Goal: Task Accomplishment & Management: Use online tool/utility

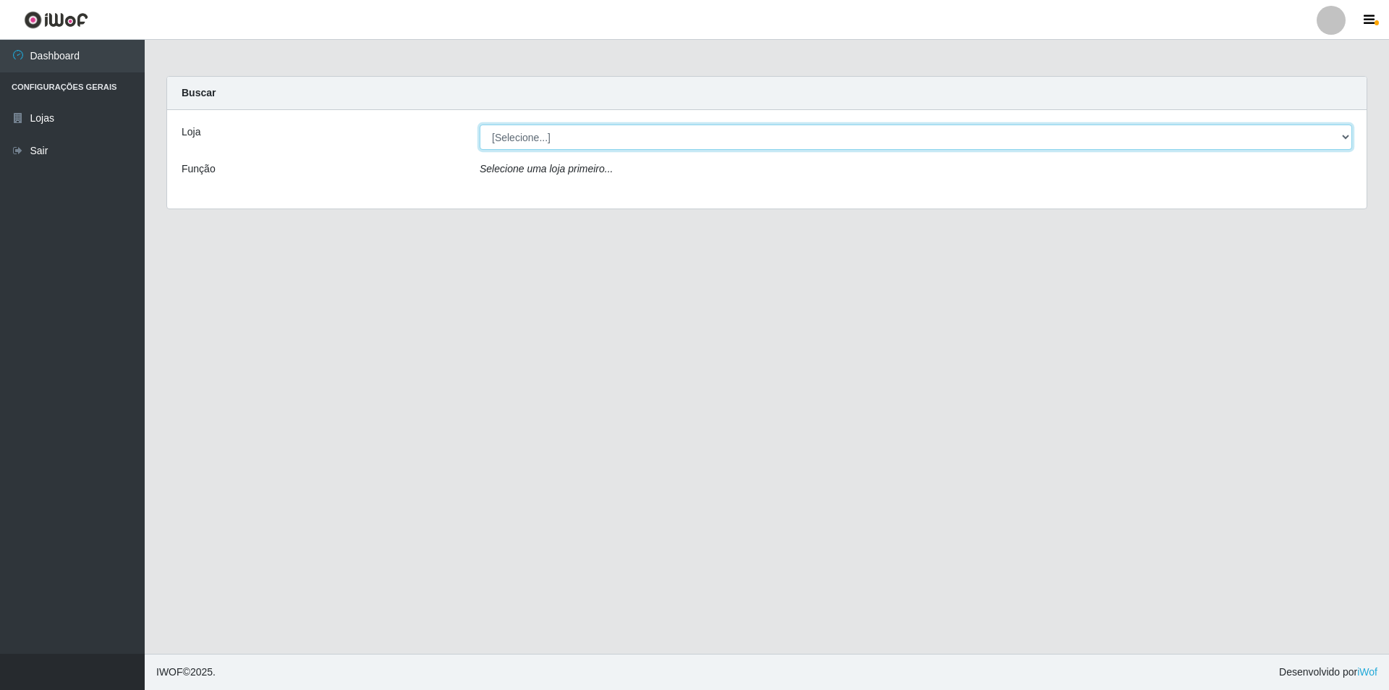
click at [675, 142] on select "[Selecione...] Extrabom - Loja 01 Centro de Distribuição" at bounding box center [916, 136] width 873 height 25
select select "435"
click at [480, 124] on select "[Selecione...] Extrabom - Loja 01 Centro de Distribuição" at bounding box center [916, 136] width 873 height 25
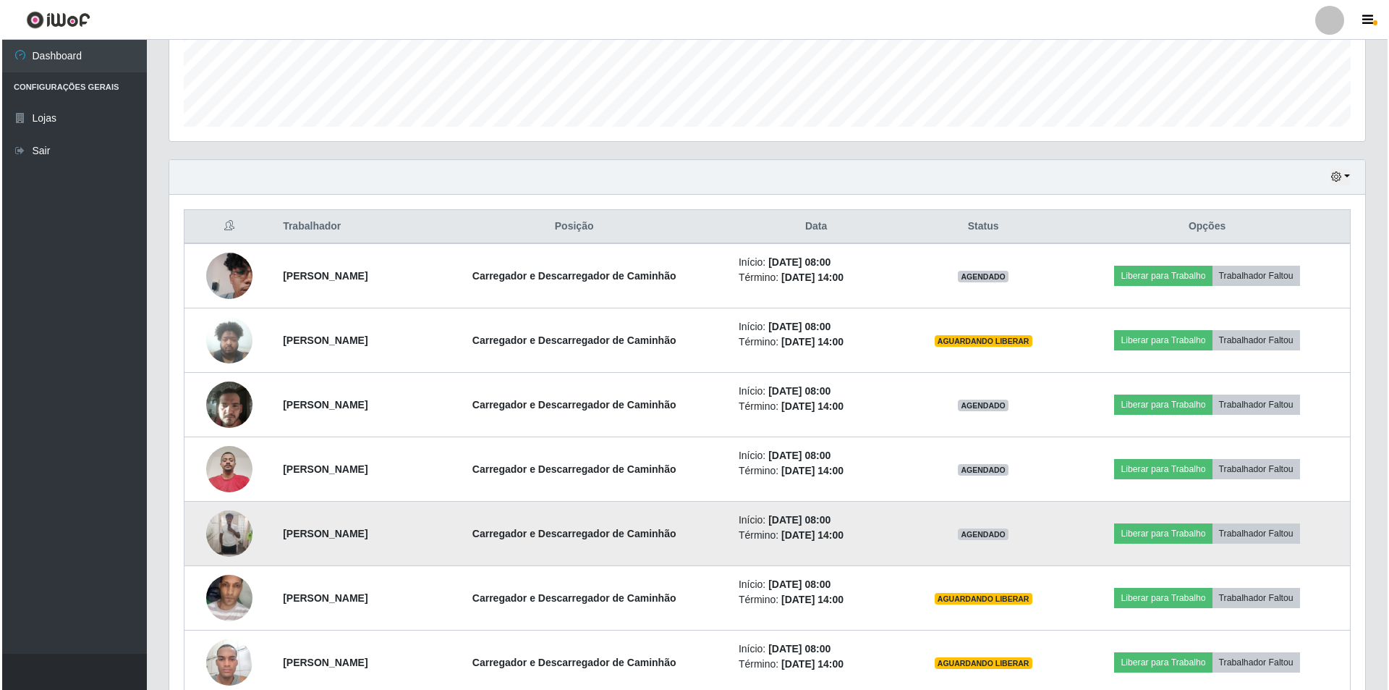
scroll to position [434, 0]
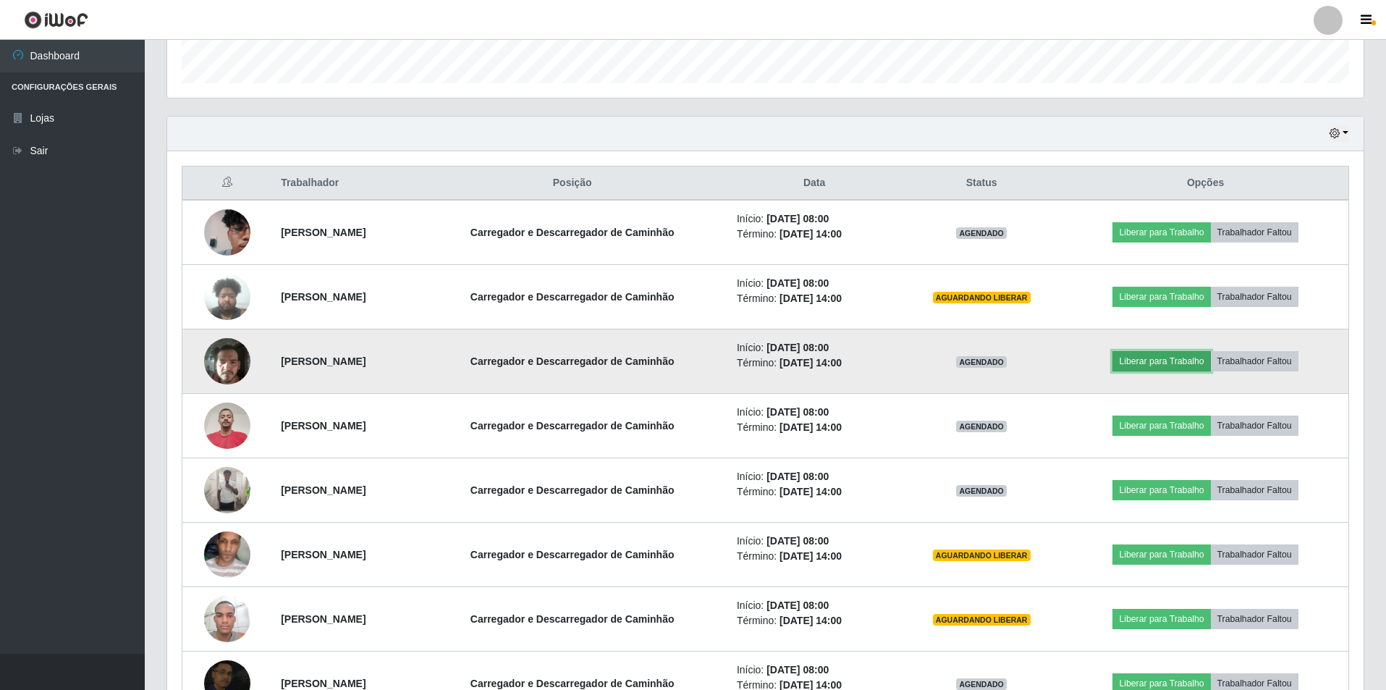
click at [1159, 359] on button "Liberar para Trabalho" at bounding box center [1161, 361] width 98 height 20
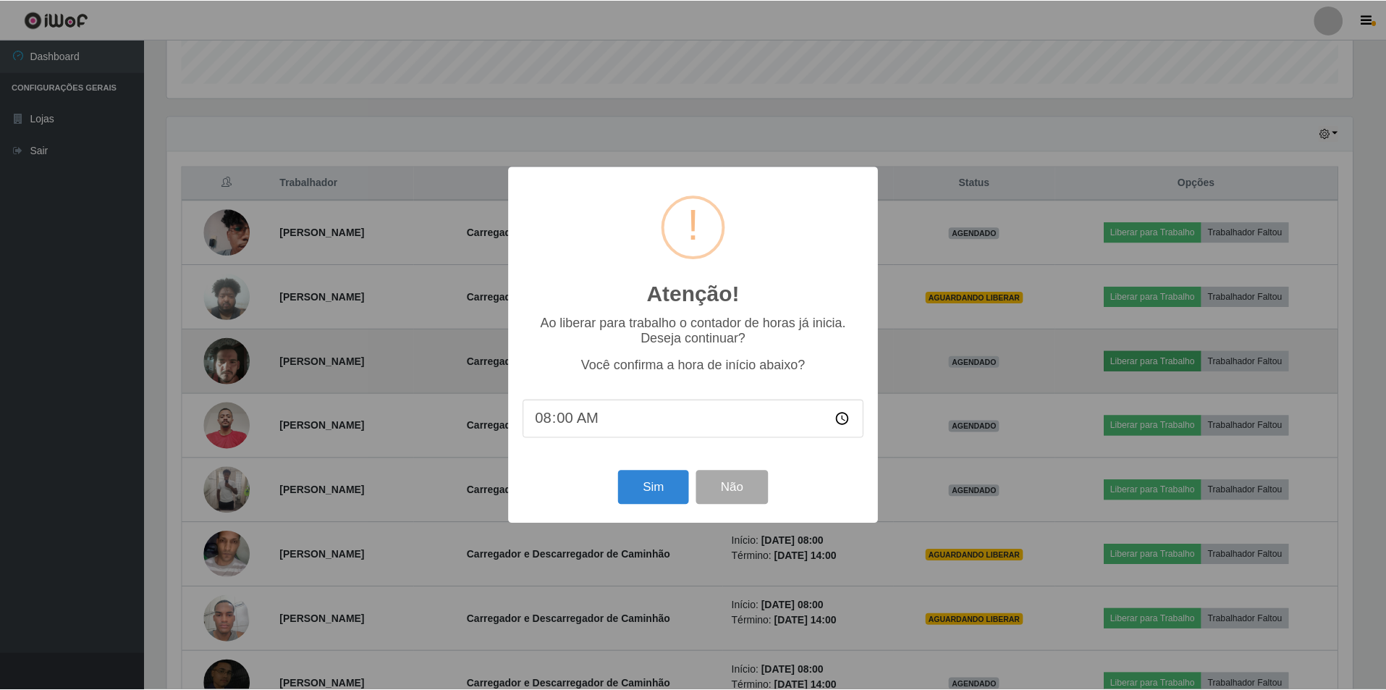
scroll to position [300, 1189]
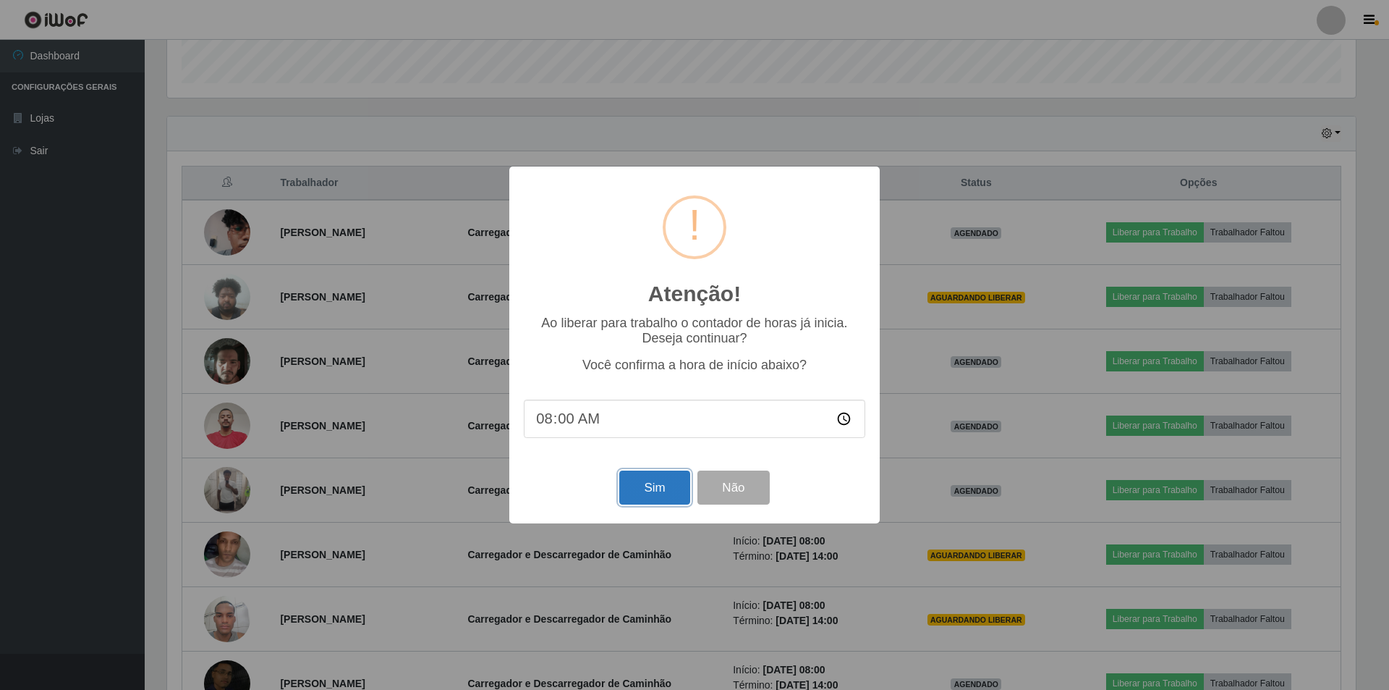
click at [652, 491] on button "Sim" at bounding box center [654, 487] width 70 height 34
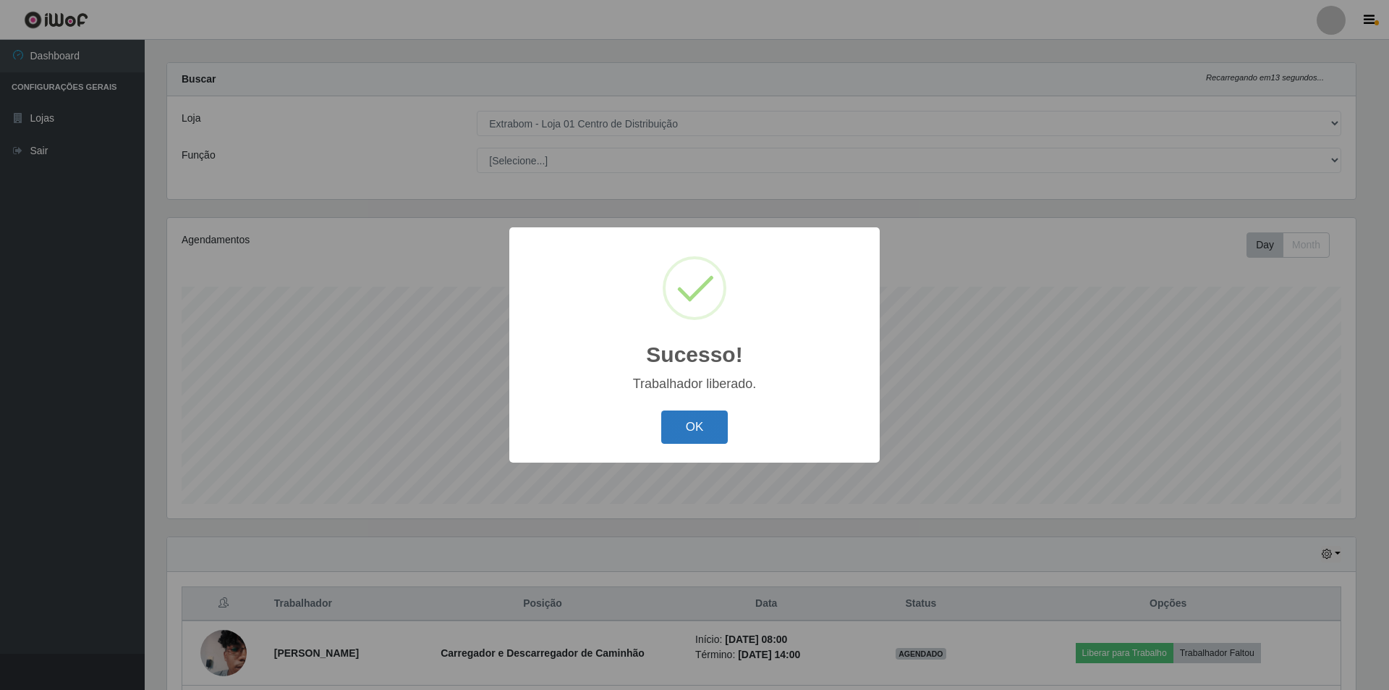
click at [692, 422] on button "OK" at bounding box center [694, 427] width 67 height 34
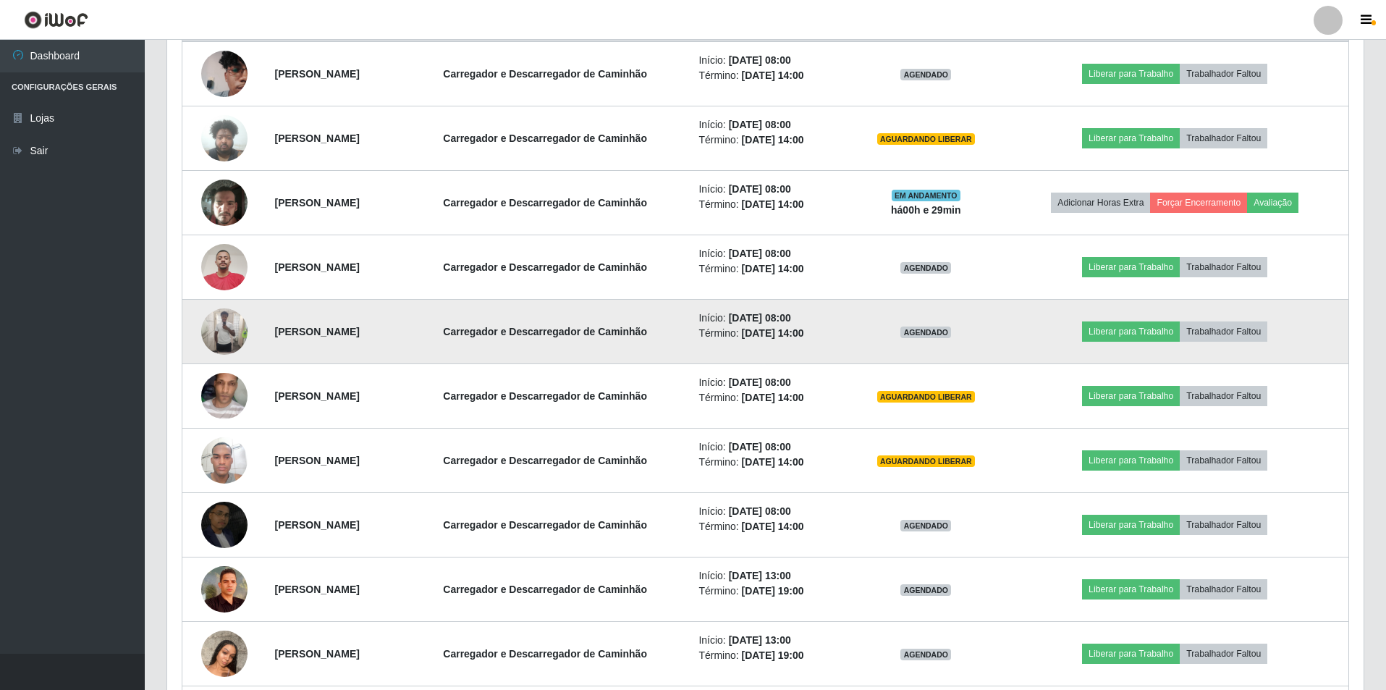
scroll to position [665, 0]
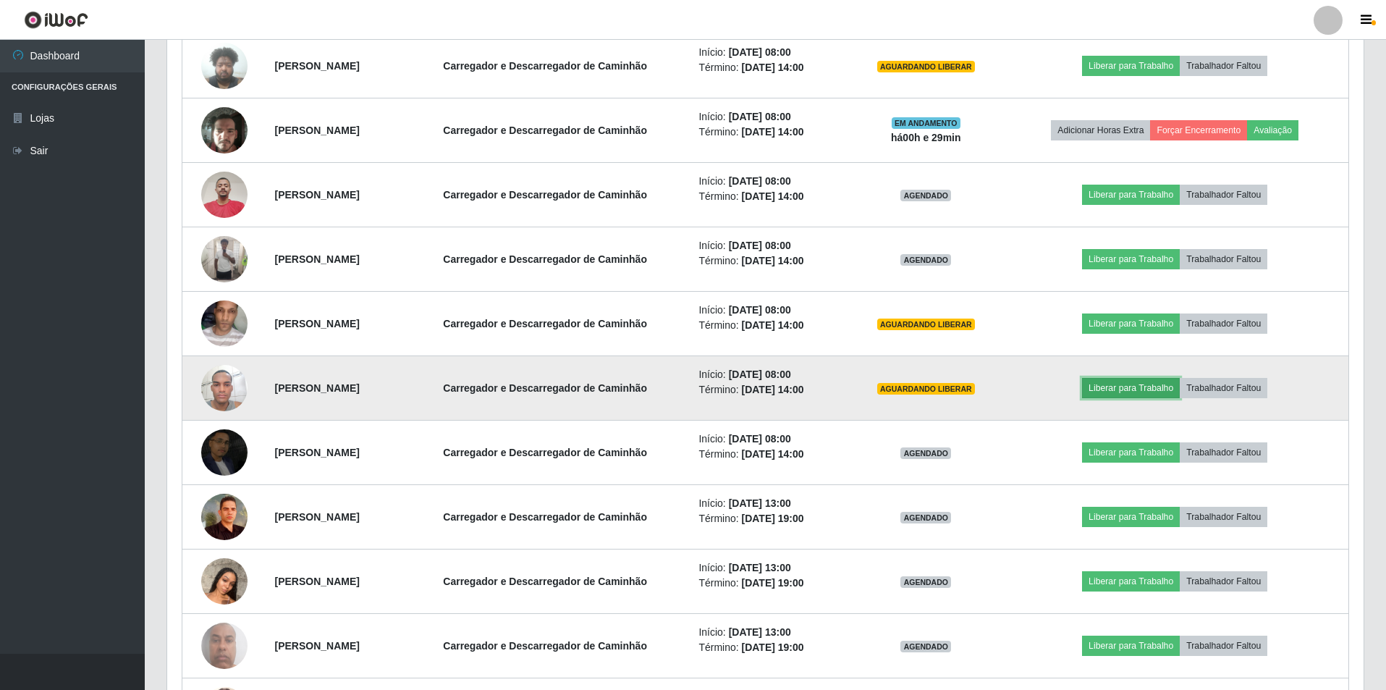
click at [1118, 381] on button "Liberar para Trabalho" at bounding box center [1131, 388] width 98 height 20
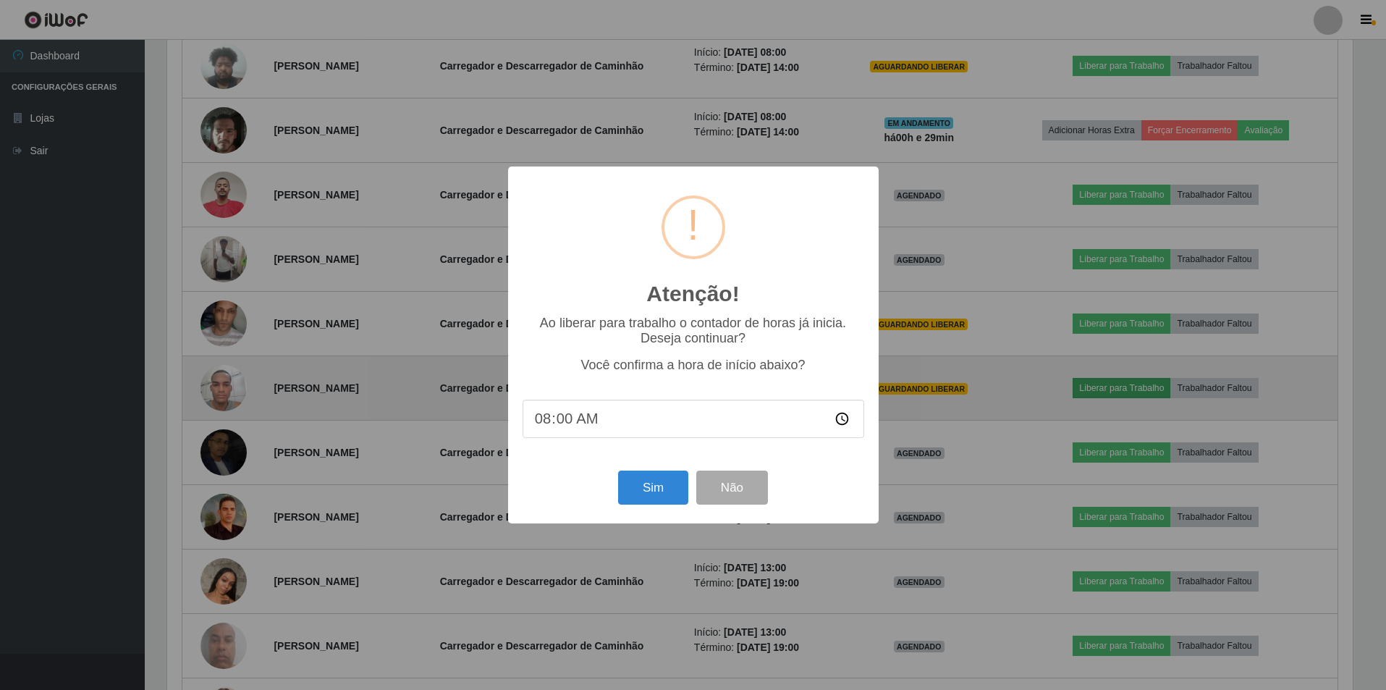
scroll to position [300, 1189]
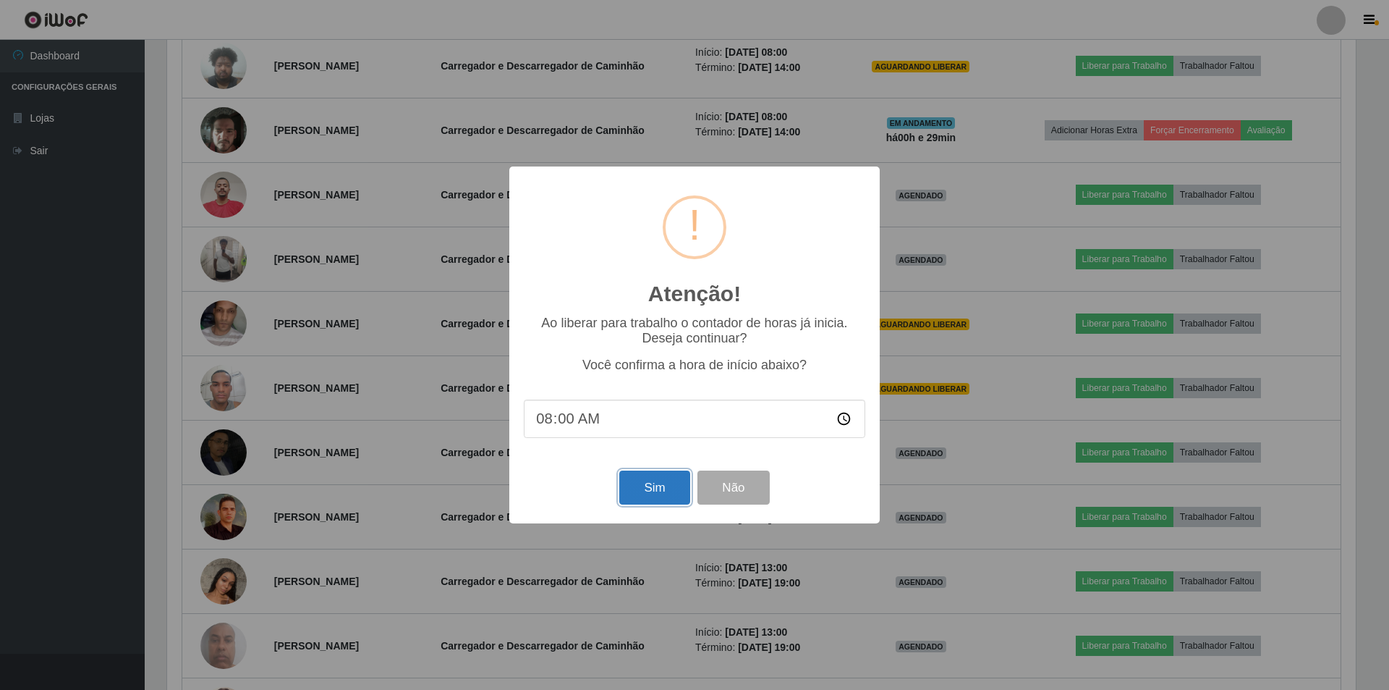
click at [651, 486] on button "Sim" at bounding box center [654, 487] width 70 height 34
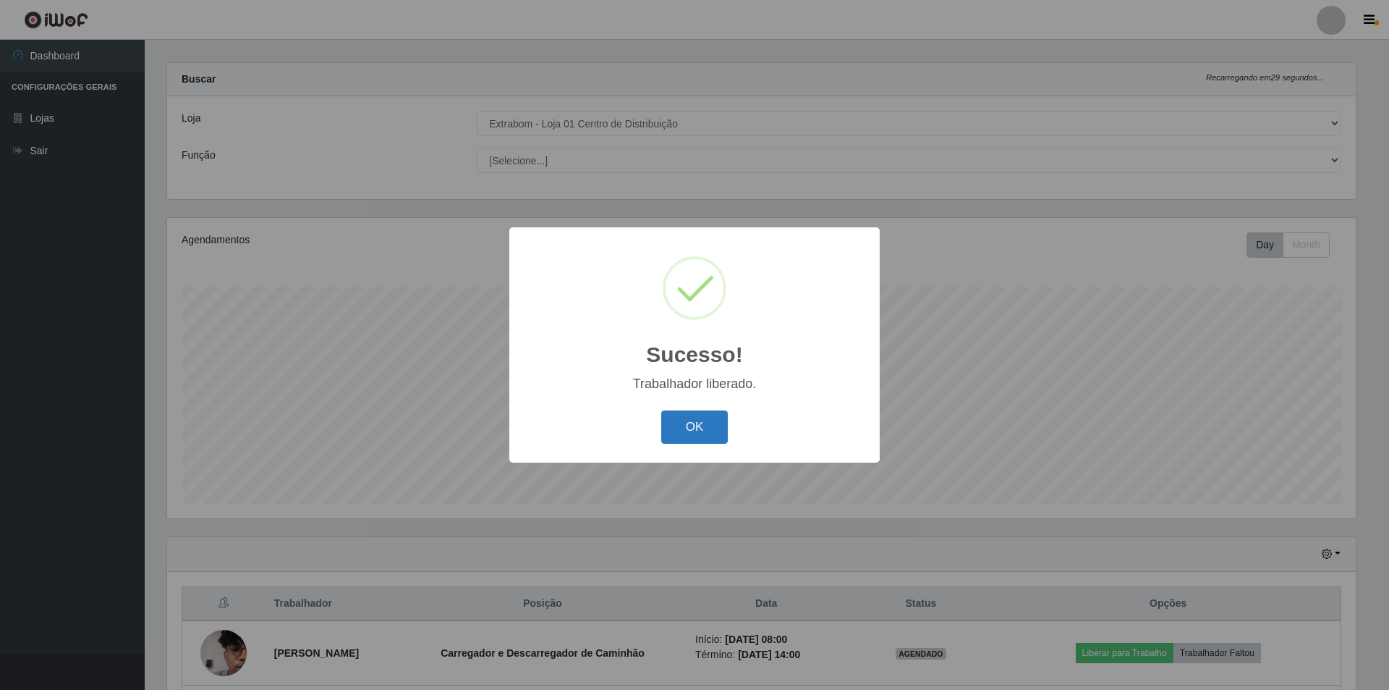
click at [699, 431] on button "OK" at bounding box center [694, 427] width 67 height 34
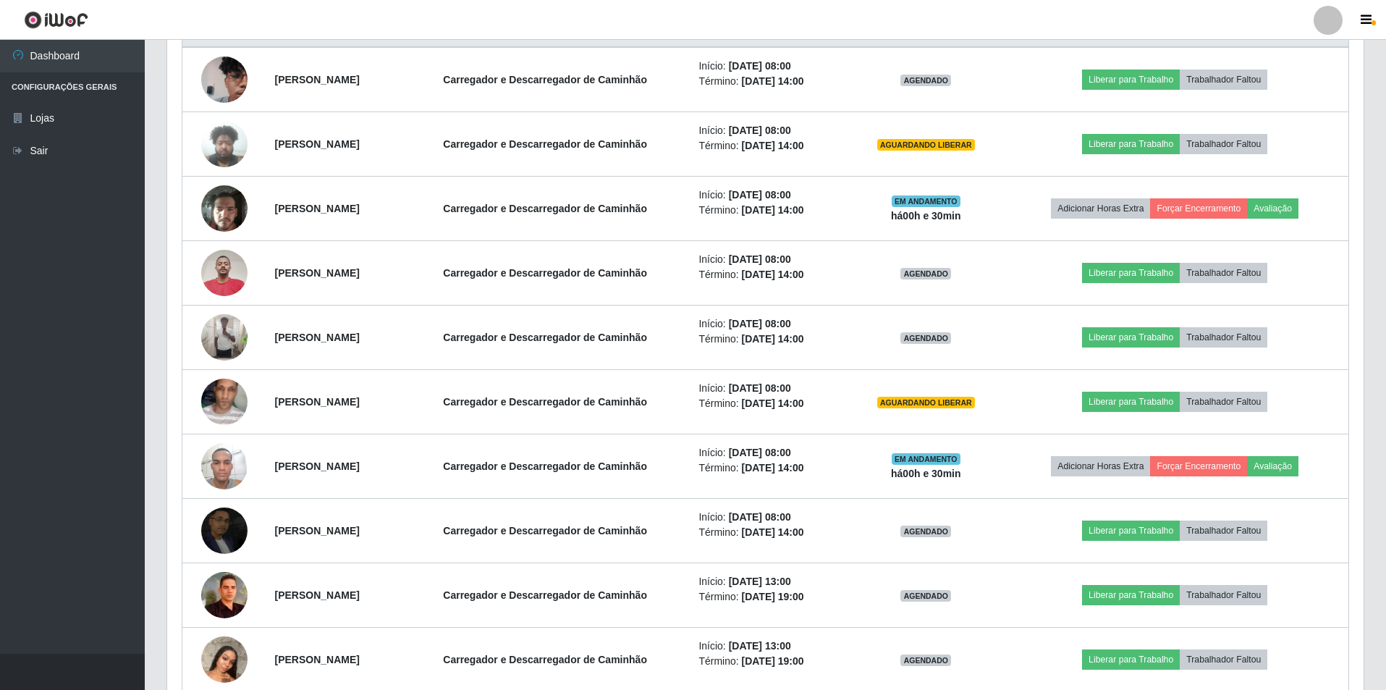
scroll to position [593, 0]
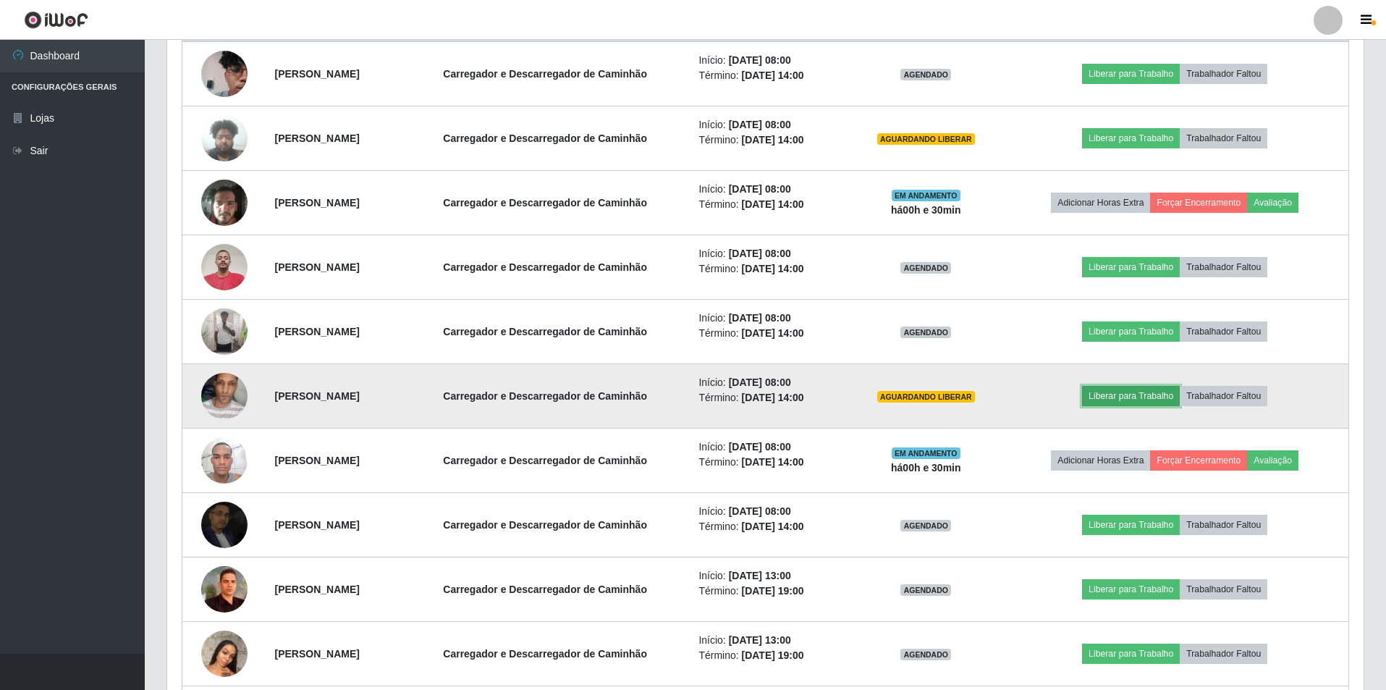
click at [1142, 396] on button "Liberar para Trabalho" at bounding box center [1131, 396] width 98 height 20
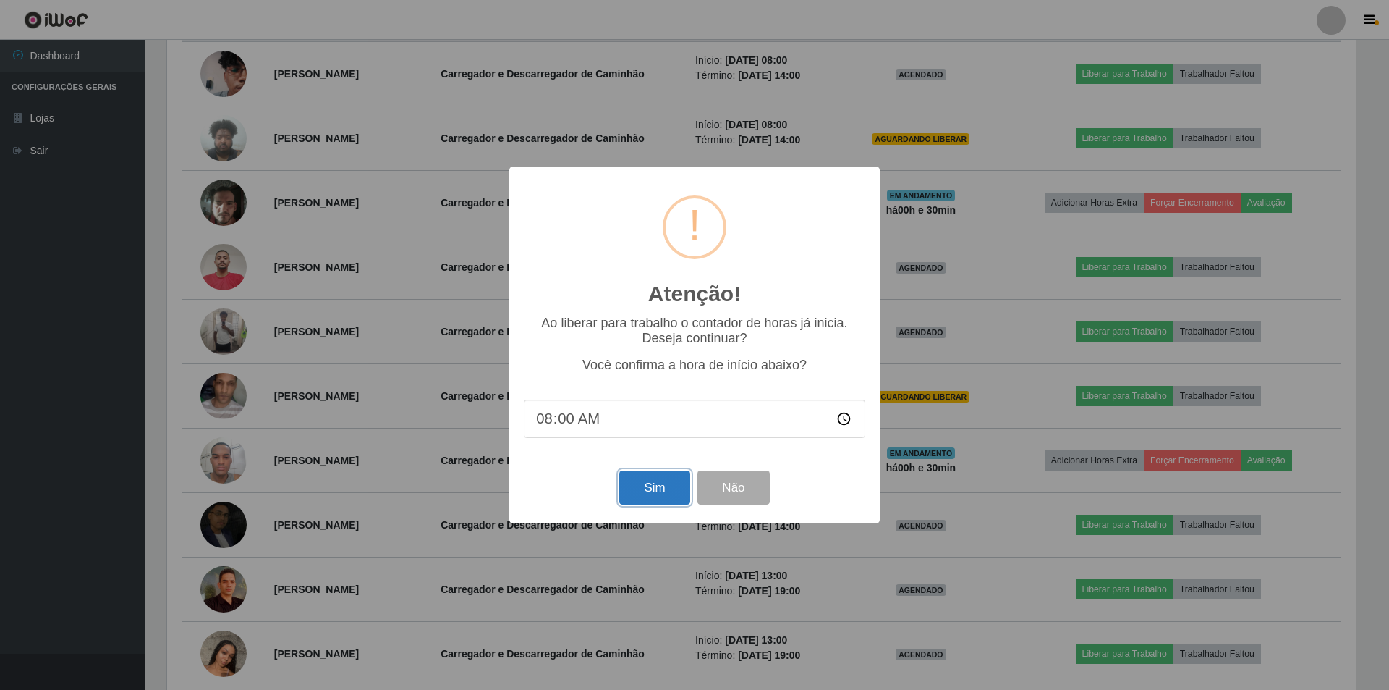
click at [655, 496] on button "Sim" at bounding box center [654, 487] width 70 height 34
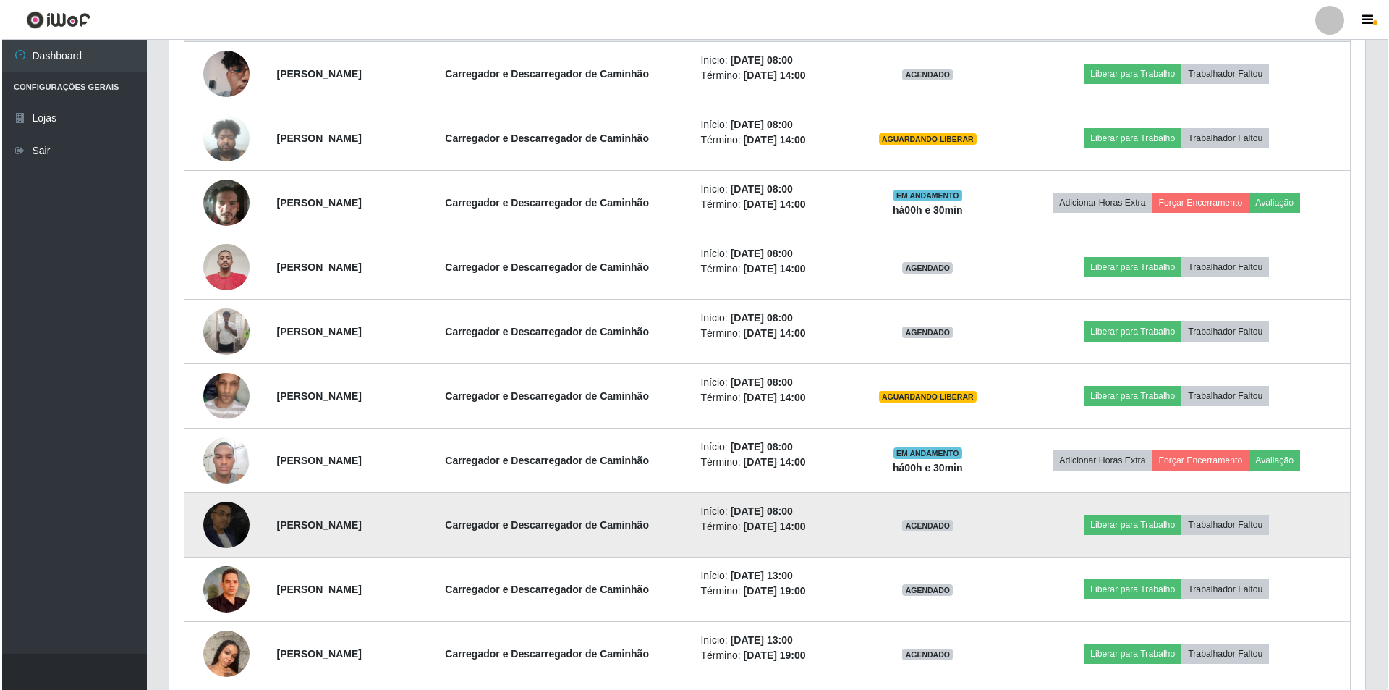
scroll to position [0, 0]
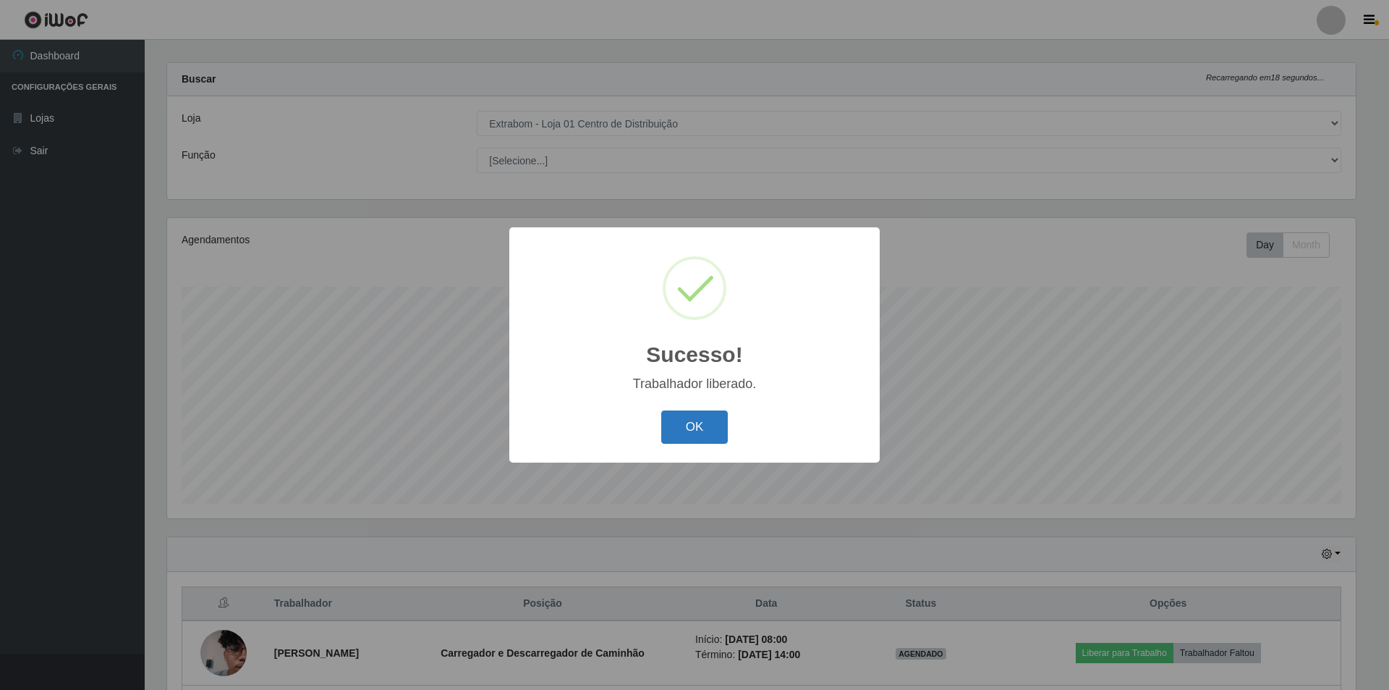
click at [688, 417] on button "OK" at bounding box center [694, 427] width 67 height 34
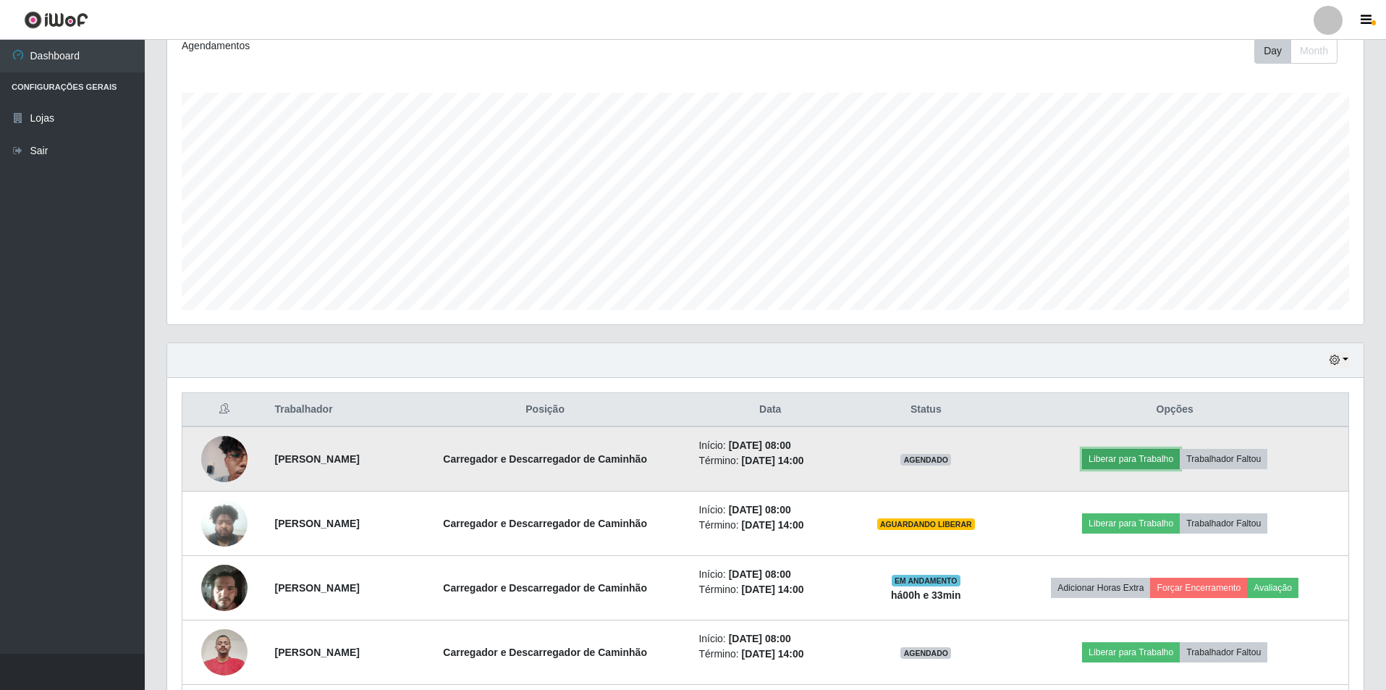
click at [1155, 464] on button "Liberar para Trabalho" at bounding box center [1131, 459] width 98 height 20
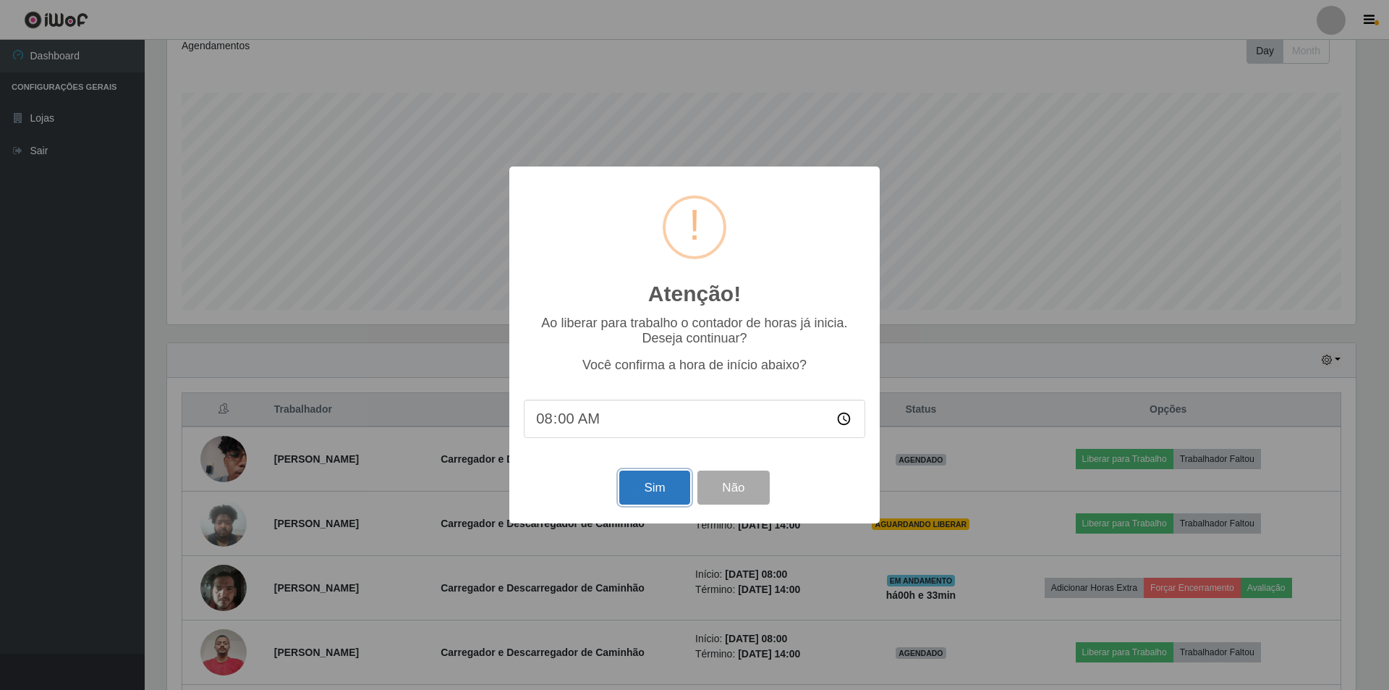
click at [661, 491] on button "Sim" at bounding box center [654, 487] width 70 height 34
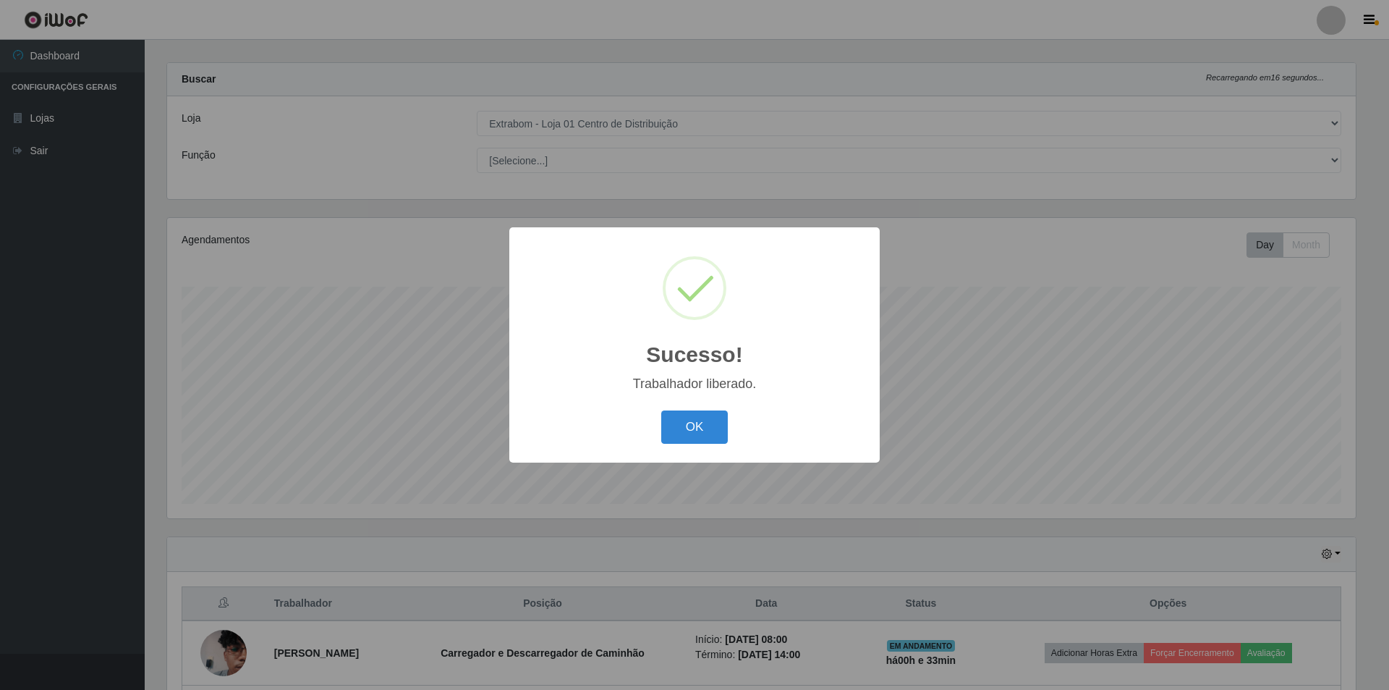
click at [661, 410] on button "OK" at bounding box center [694, 427] width 67 height 34
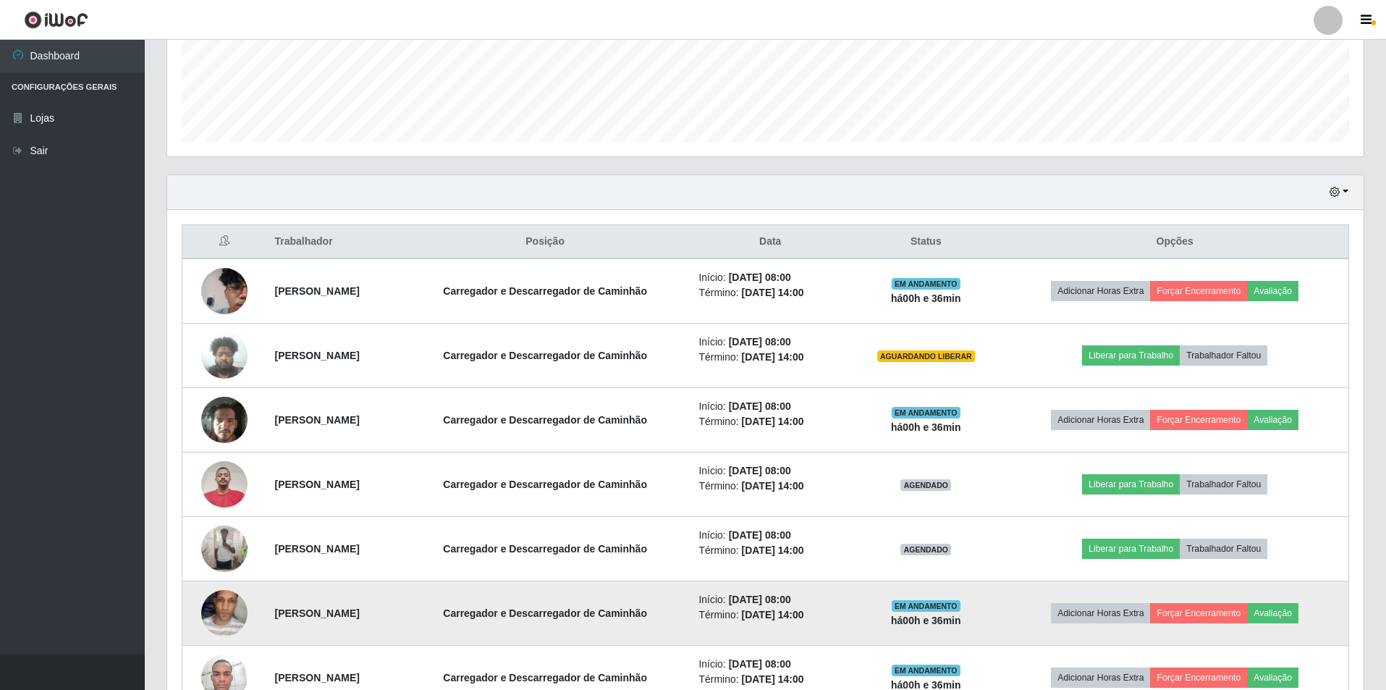
scroll to position [448, 0]
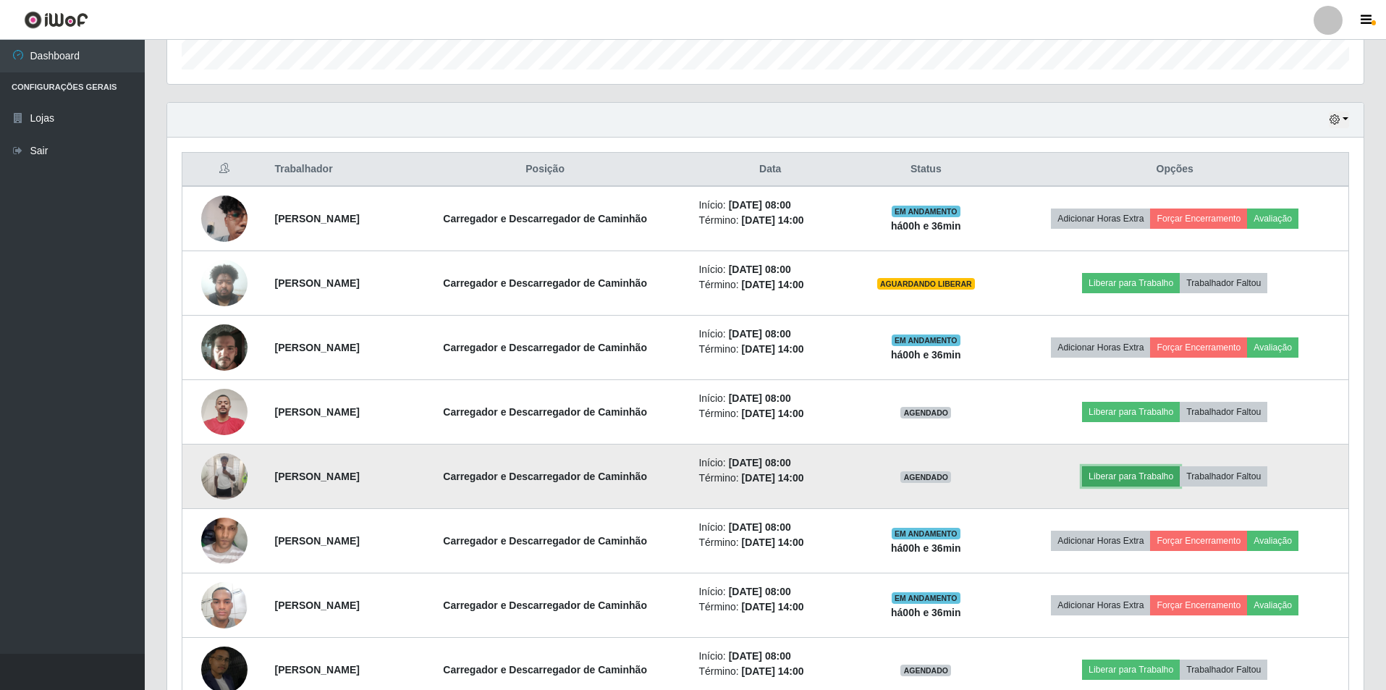
click at [1154, 483] on button "Liberar para Trabalho" at bounding box center [1131, 476] width 98 height 20
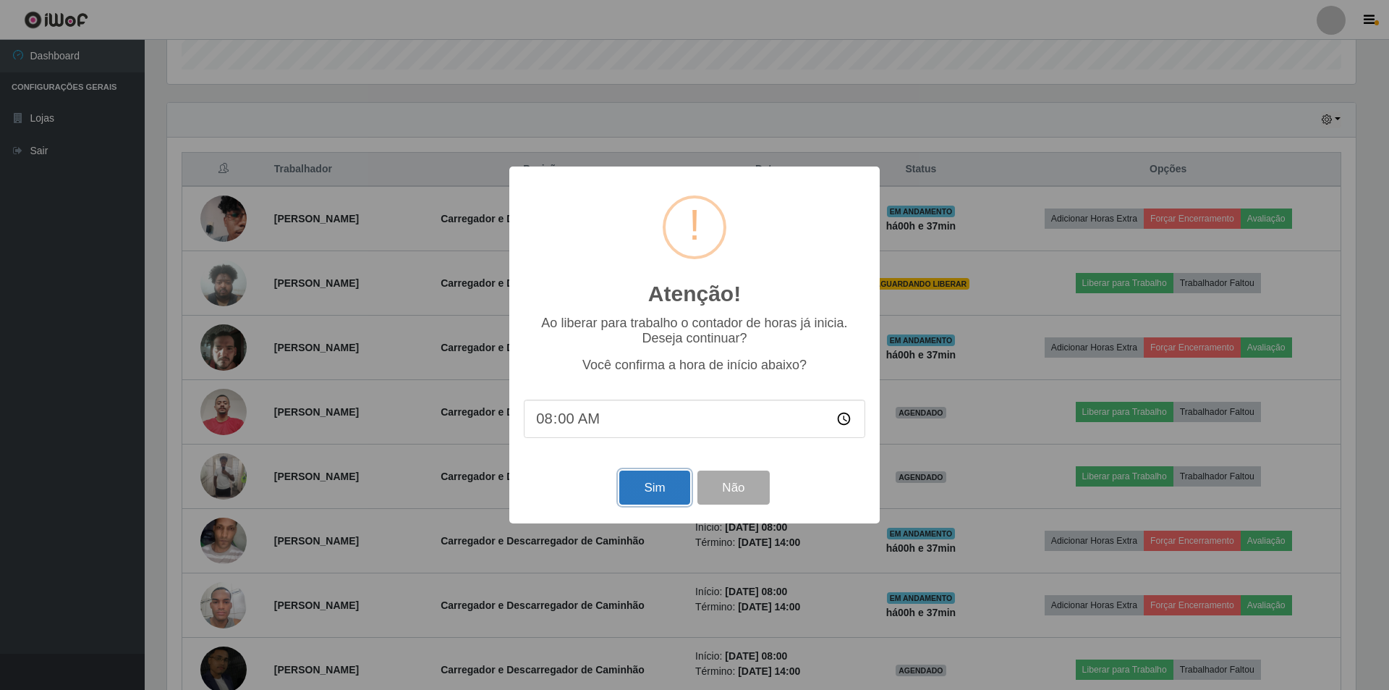
click at [659, 489] on button "Sim" at bounding box center [654, 487] width 70 height 34
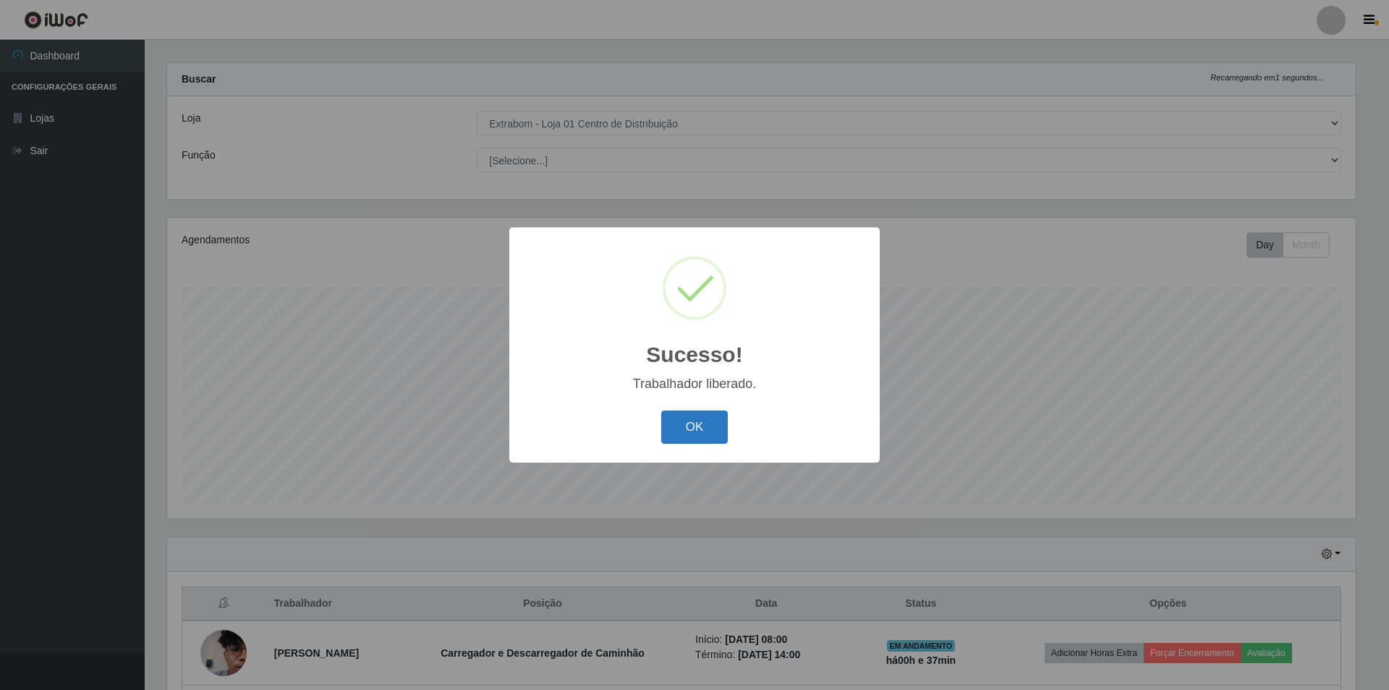
click at [679, 430] on button "OK" at bounding box center [694, 427] width 67 height 34
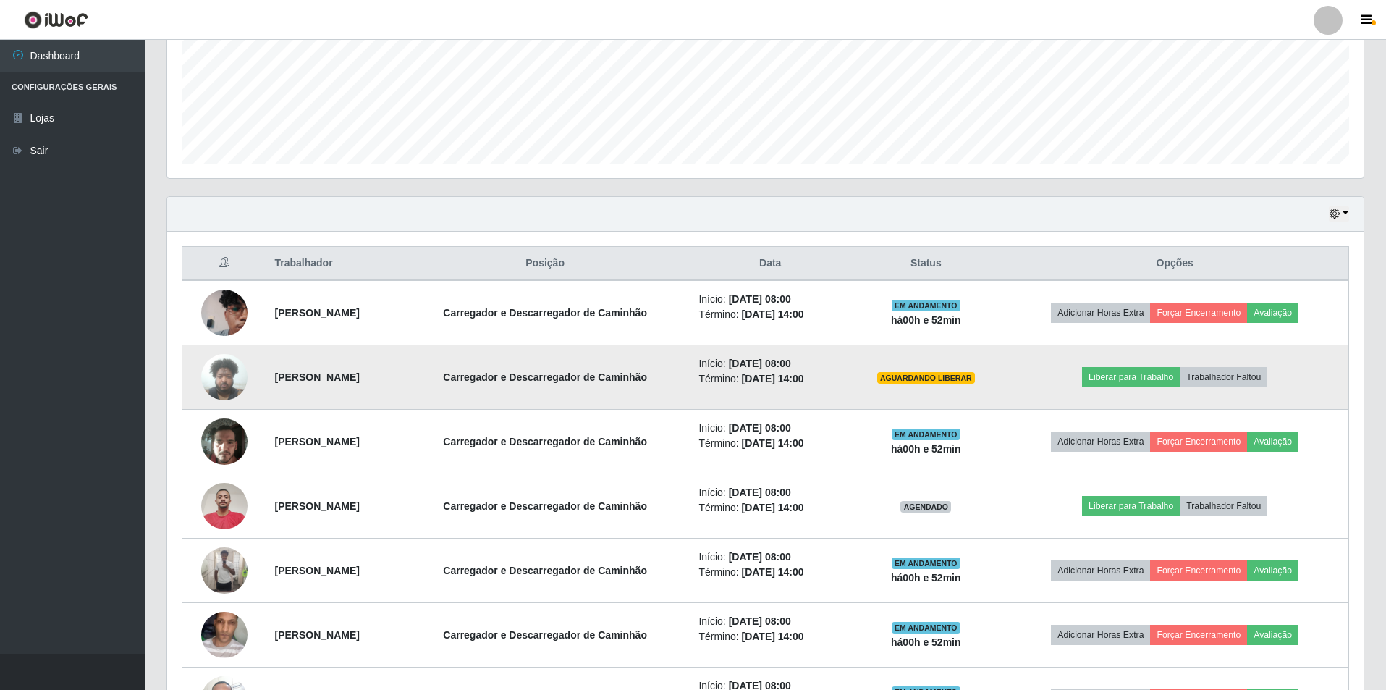
scroll to position [434, 0]
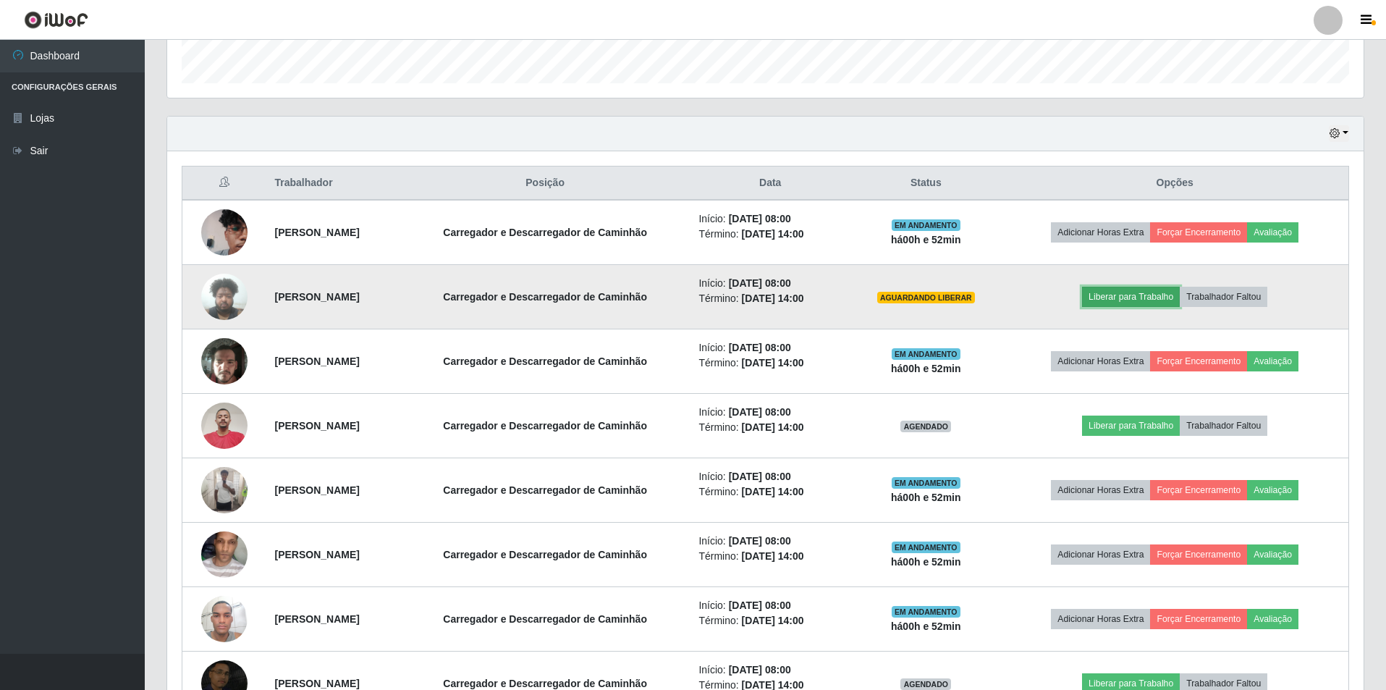
click at [1148, 294] on button "Liberar para Trabalho" at bounding box center [1131, 297] width 98 height 20
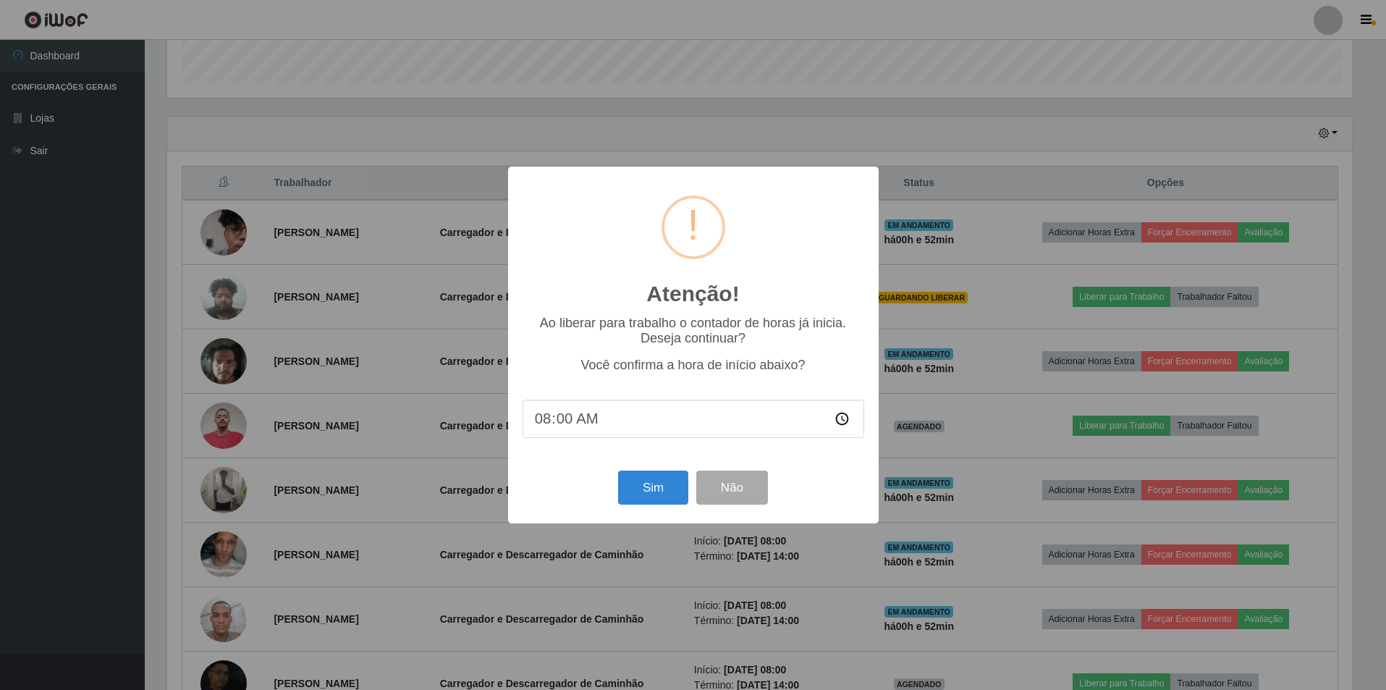
scroll to position [300, 1189]
click at [664, 494] on button "Sim" at bounding box center [654, 487] width 70 height 34
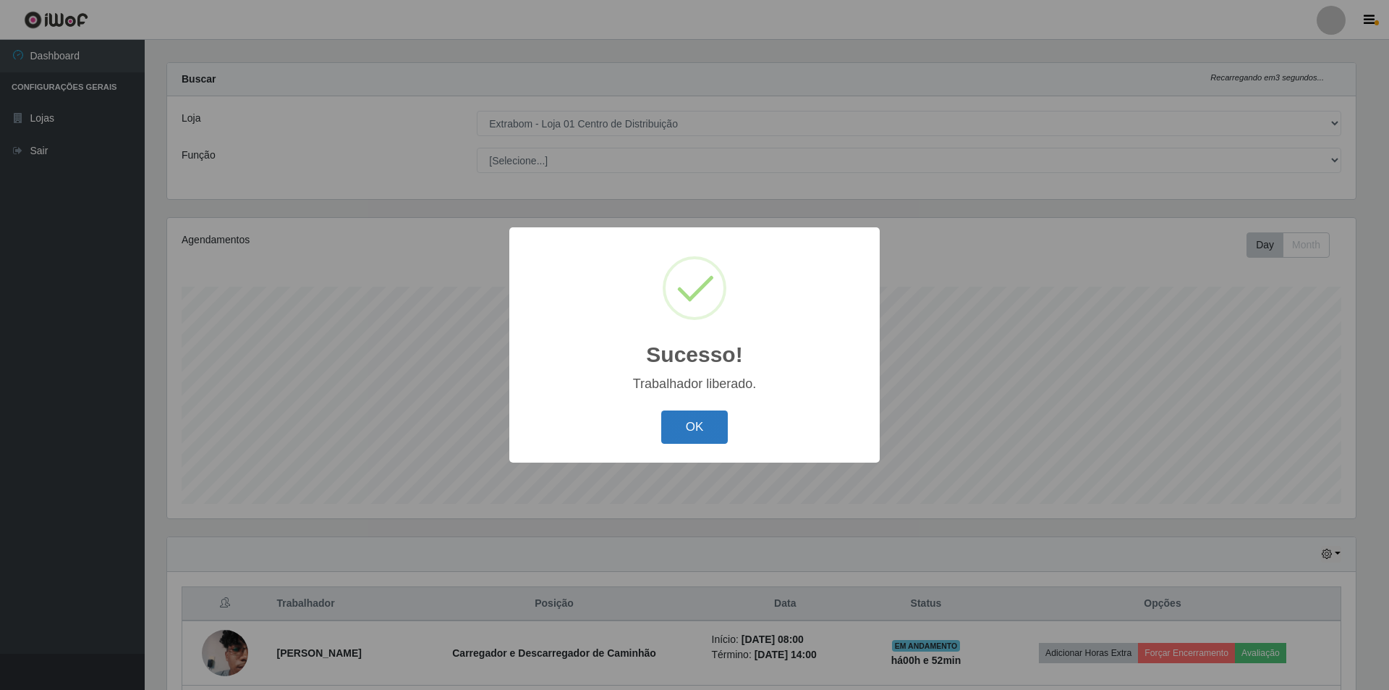
click at [699, 428] on button "OK" at bounding box center [694, 427] width 67 height 34
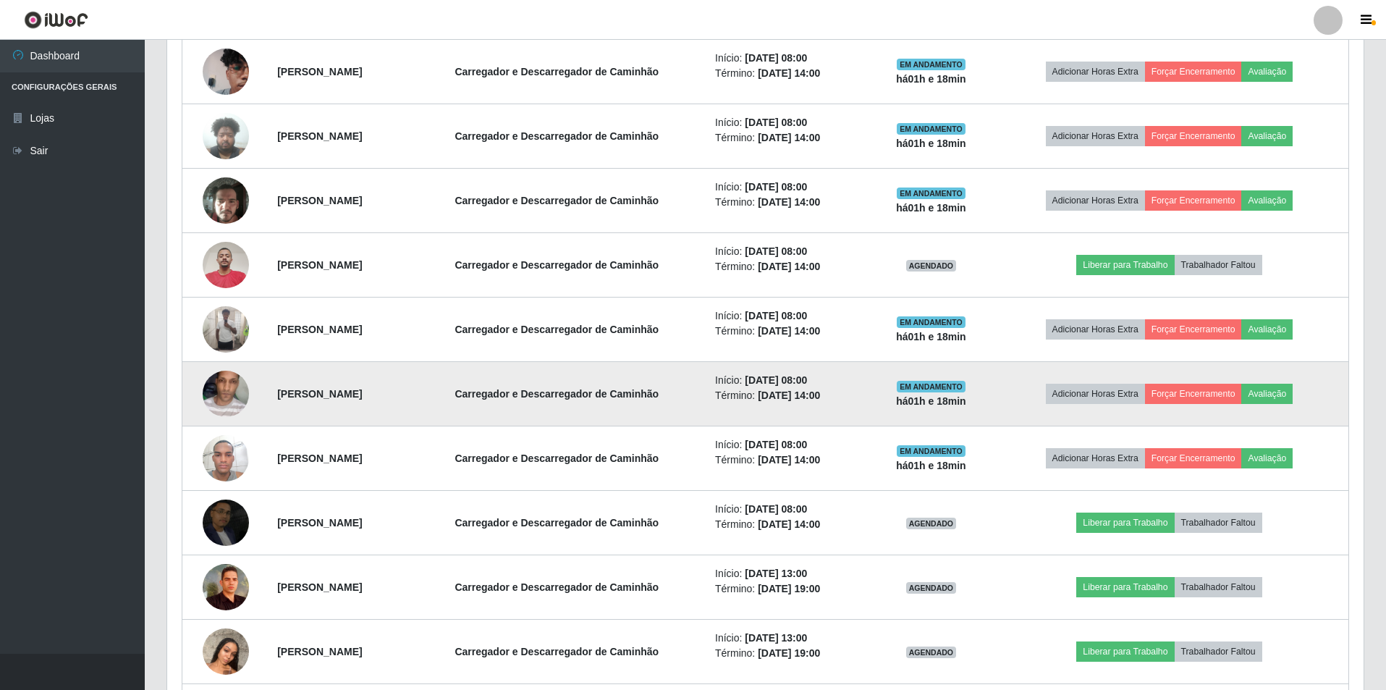
scroll to position [569, 0]
